Goal: Information Seeking & Learning: Understand process/instructions

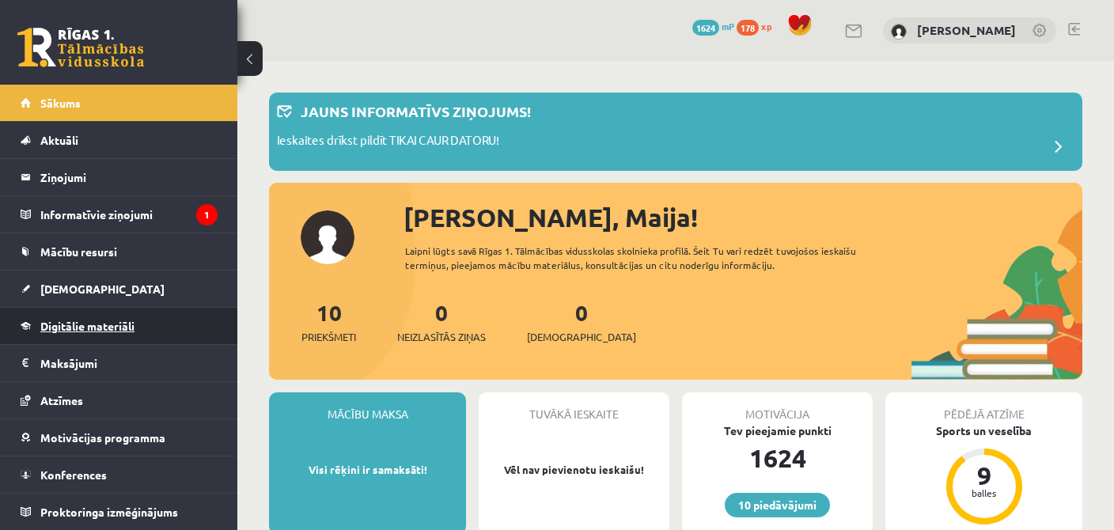
click at [47, 321] on span "Digitālie materiāli" at bounding box center [87, 326] width 94 height 14
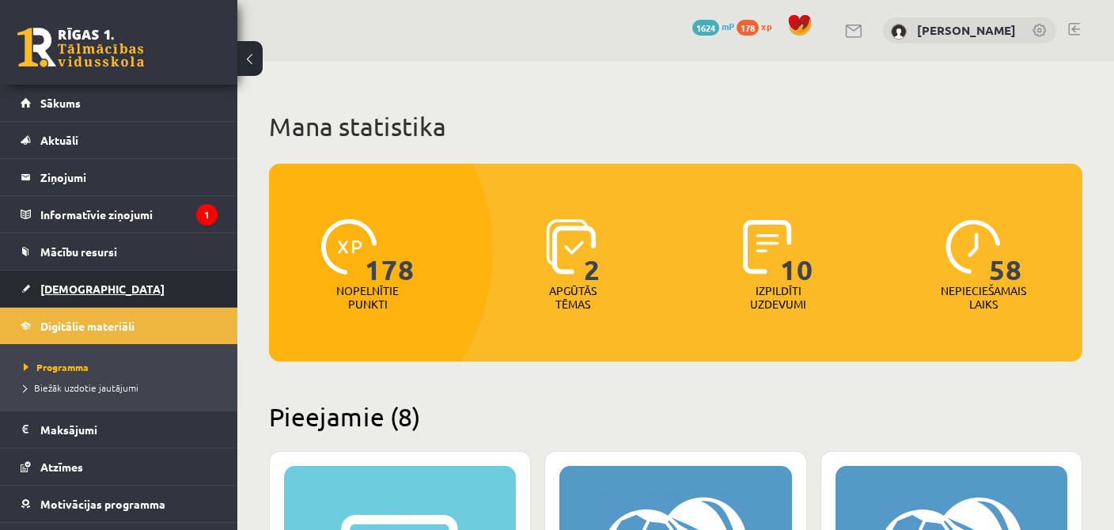
click at [29, 284] on link "[DEMOGRAPHIC_DATA]" at bounding box center [119, 289] width 197 height 36
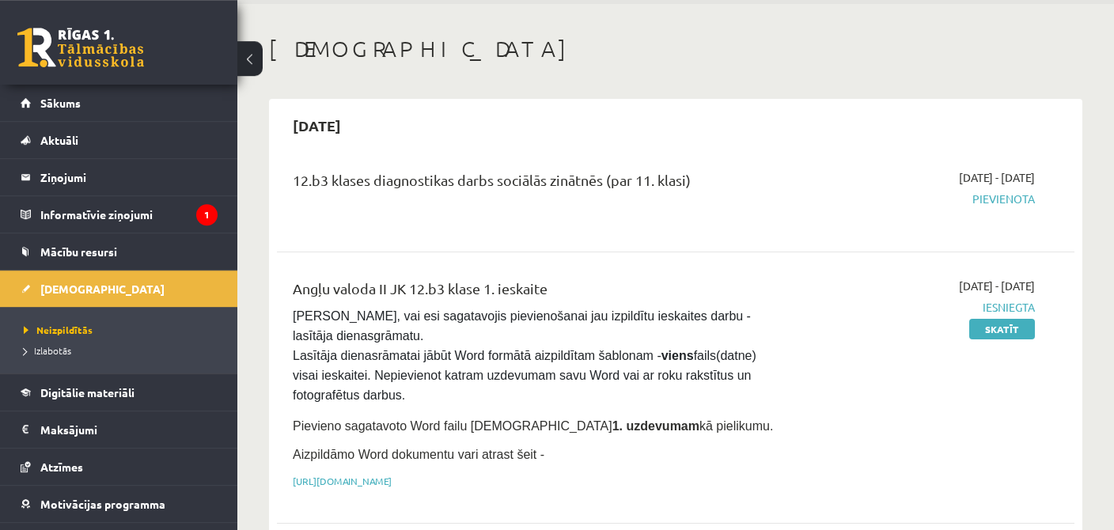
scroll to position [83, 0]
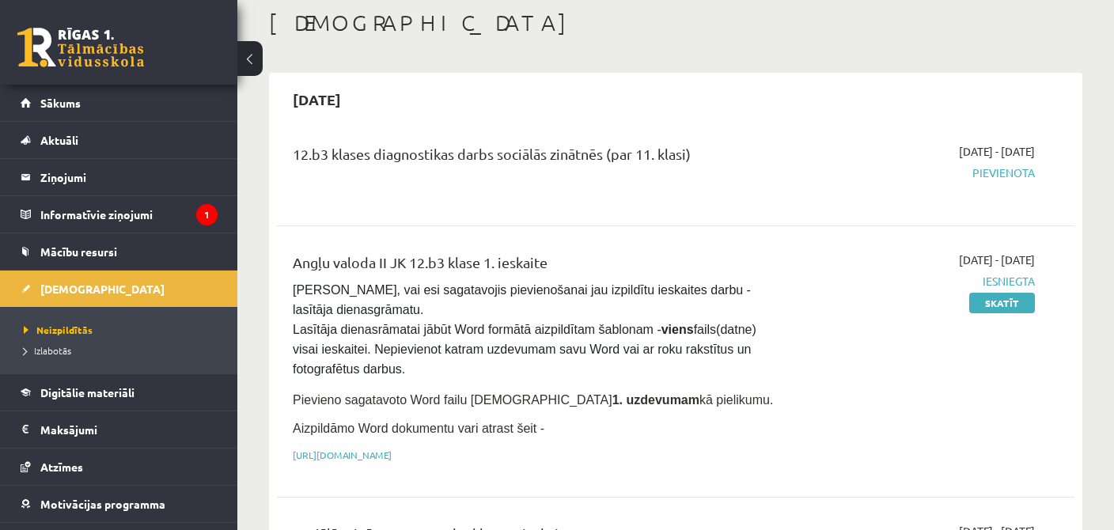
click at [663, 471] on div "Angļu valoda II JK 12.b3 klase 1. ieskaite [PERSON_NAME], vai esi sagatavojis p…" at bounding box center [675, 362] width 797 height 252
click at [148, 203] on legend "Informatīvie ziņojumi 1" at bounding box center [128, 214] width 177 height 36
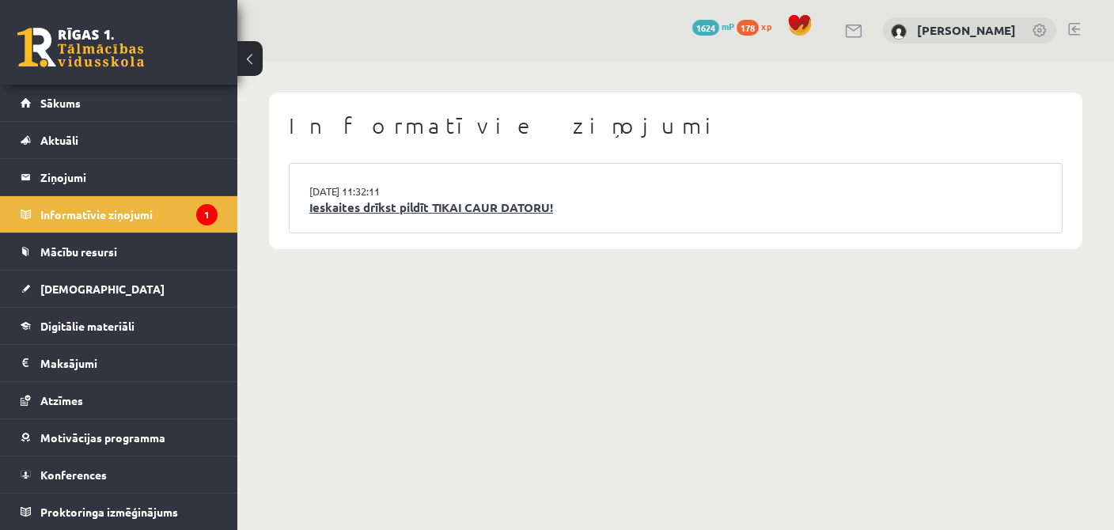
click at [490, 211] on link "Ieskaites drīkst pildīt TIKAI CAUR DATORU!" at bounding box center [675, 208] width 733 height 18
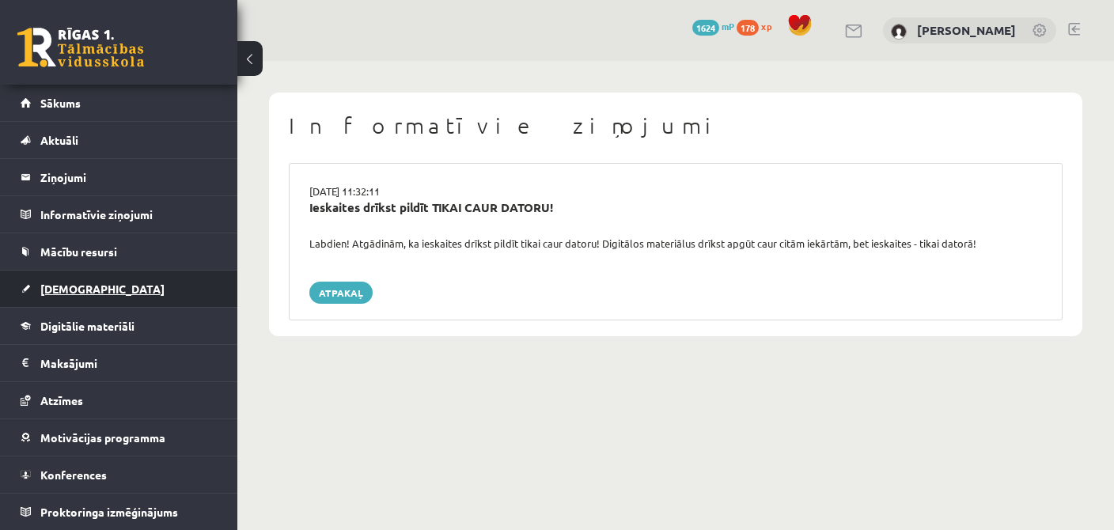
click at [103, 290] on link "[DEMOGRAPHIC_DATA]" at bounding box center [119, 289] width 197 height 36
